Goal: Use online tool/utility: Utilize a website feature to perform a specific function

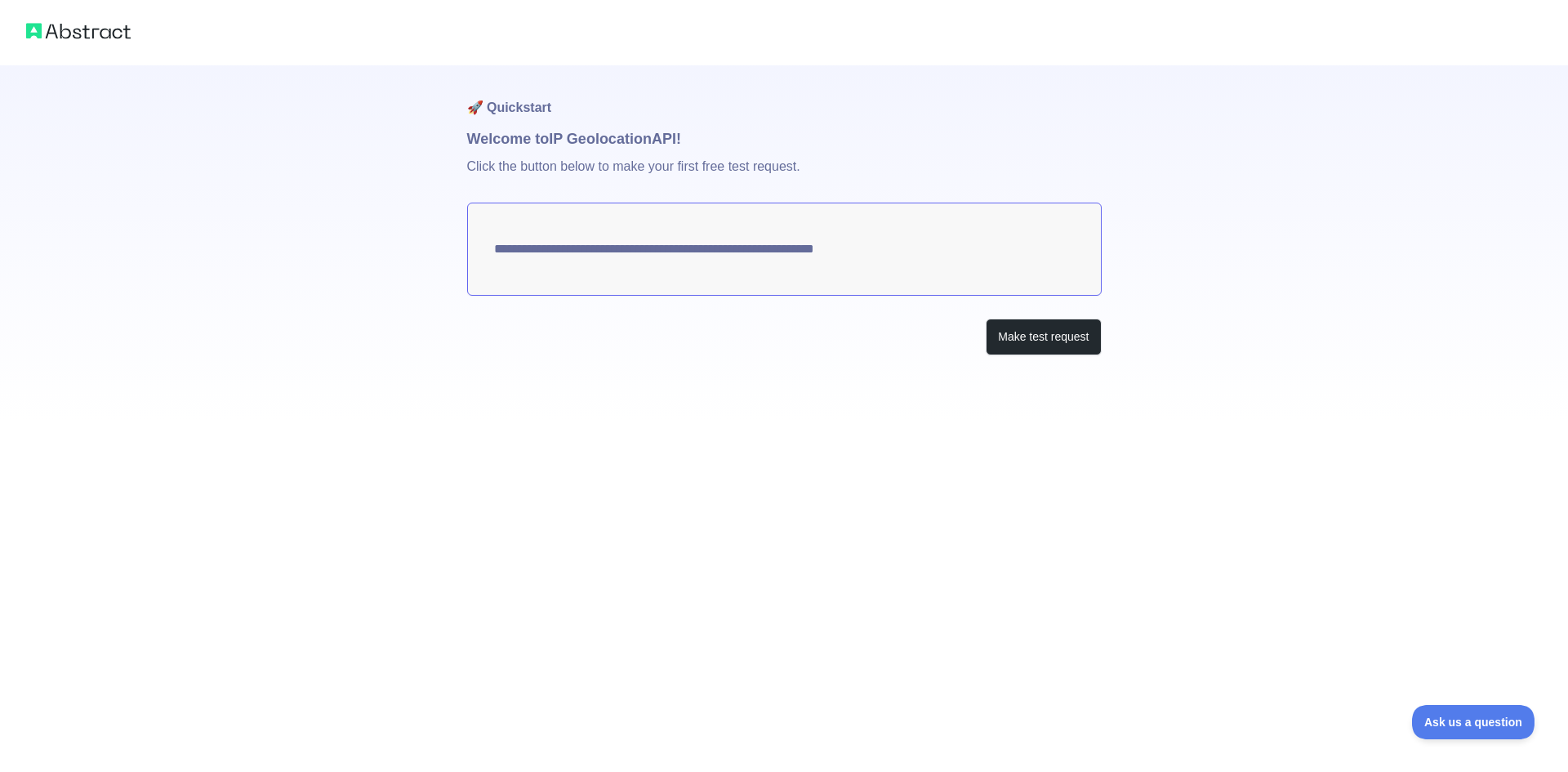
click at [826, 269] on textarea "**********" at bounding box center [784, 249] width 635 height 93
click at [826, 253] on textarea "**********" at bounding box center [784, 249] width 635 height 93
click at [1040, 336] on button "Make test request" at bounding box center [1043, 336] width 115 height 37
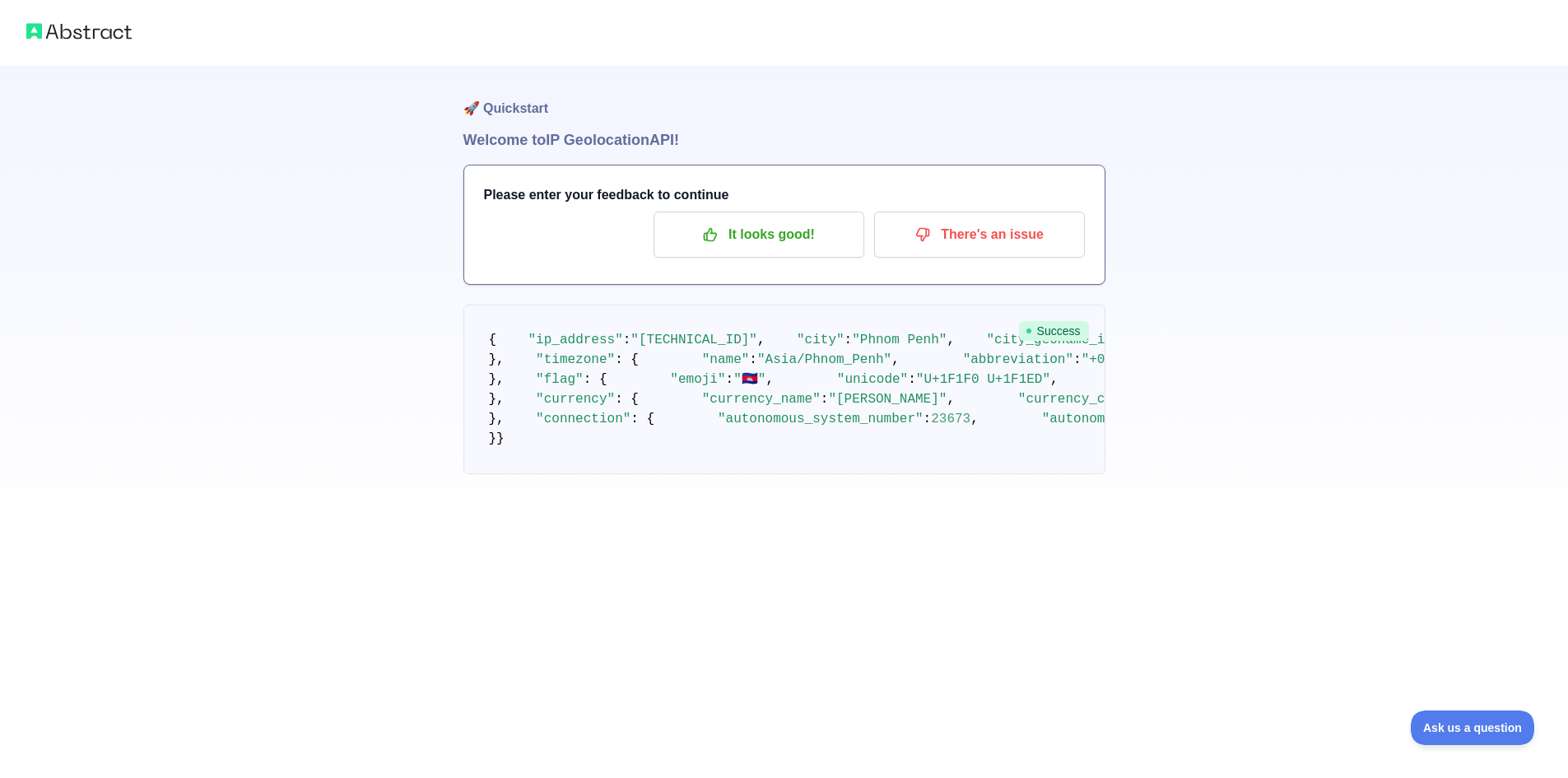
scroll to position [165, 0]
drag, startPoint x: 612, startPoint y: 471, endPoint x: 671, endPoint y: 471, distance: 59.0
copy span "104.9121"
drag, startPoint x: 604, startPoint y: 492, endPoint x: 654, endPoint y: 490, distance: 50.0
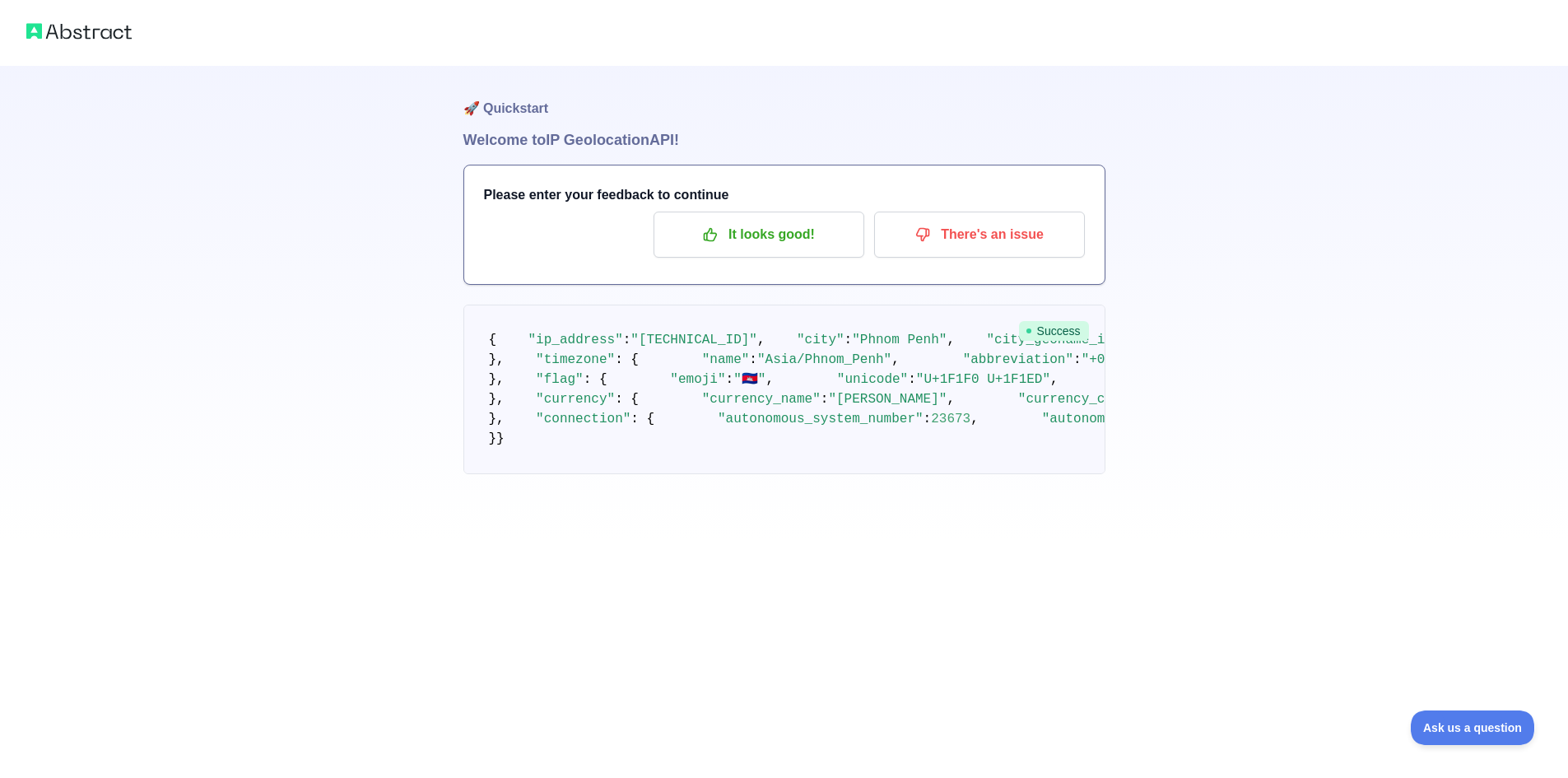
copy span "11.5583"
drag, startPoint x: 611, startPoint y: 472, endPoint x: 672, endPoint y: 468, distance: 61.1
copy span "104.9121"
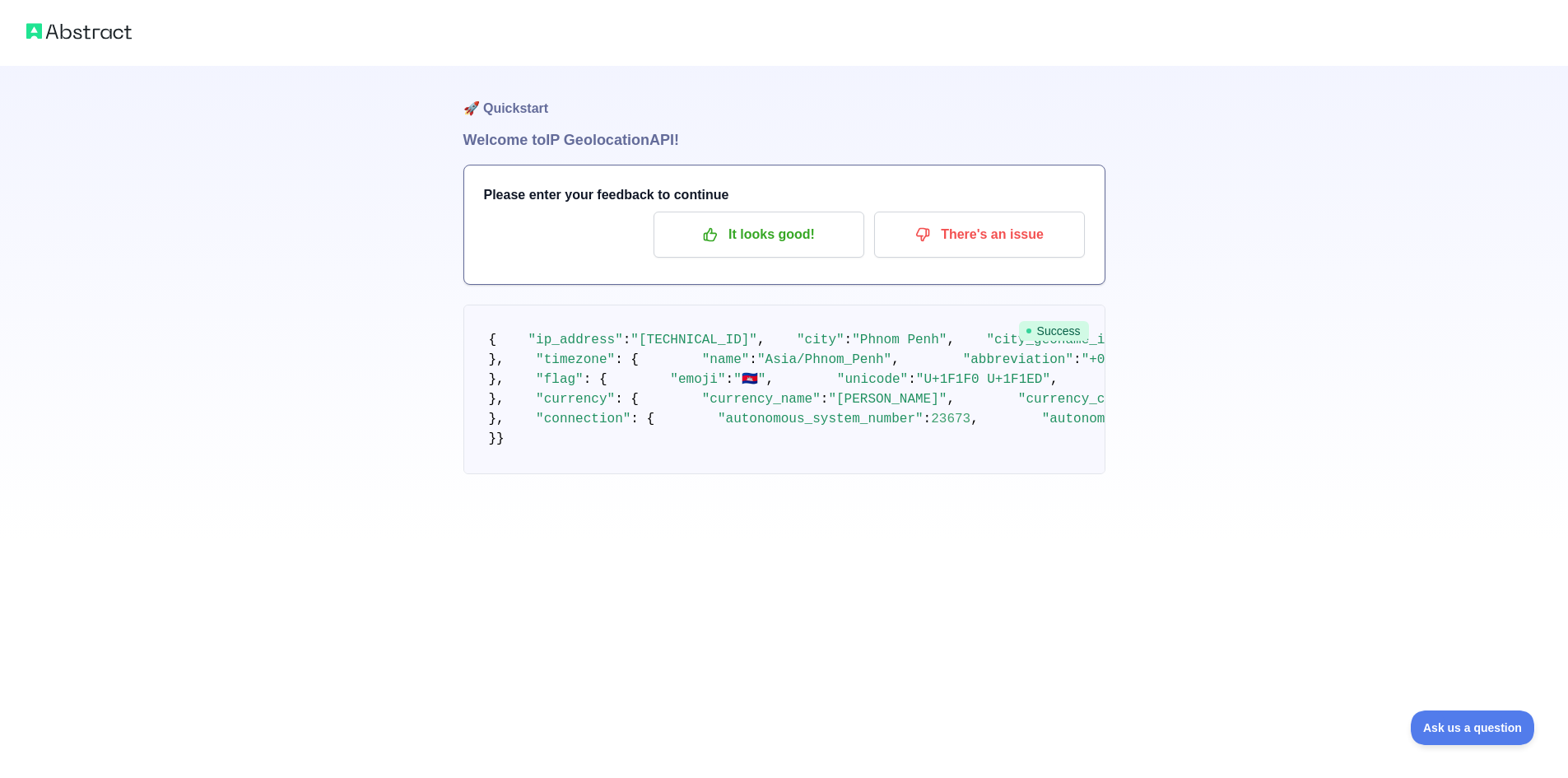
scroll to position [0, 0]
